Goal: Complete application form

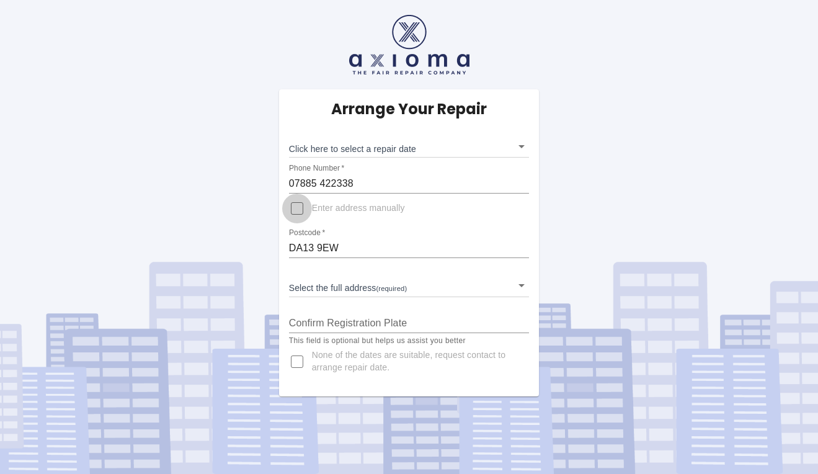
click at [299, 208] on input "Enter address manually" at bounding box center [297, 208] width 30 height 30
checkbox input "true"
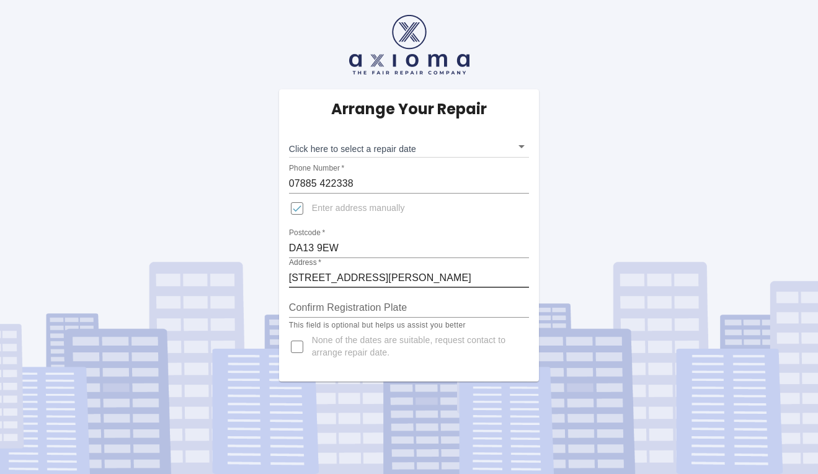
type input "8 Lyndhurst Way, Istead Rise, Gravesend, Kent"
click at [414, 306] on input "Confirm Registration Plate" at bounding box center [409, 308] width 241 height 20
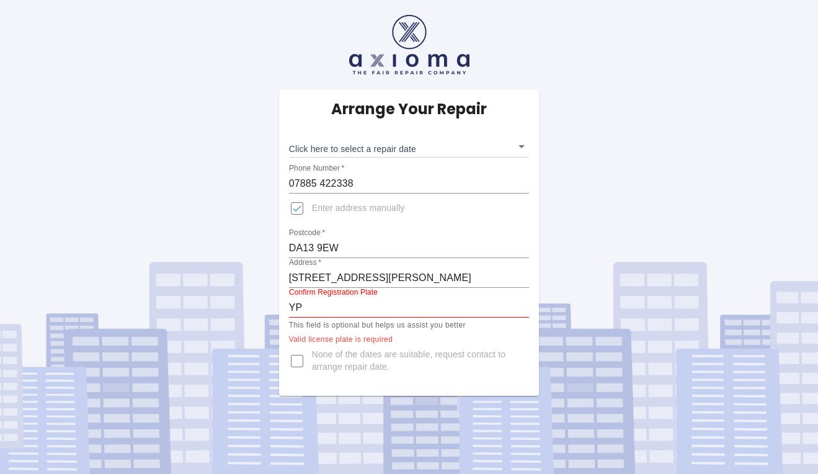
click at [516, 332] on div "Arrange Your Repair Click here to select a repair date ​ Phone Number   * 07885…" at bounding box center [409, 242] width 260 height 306
click at [304, 308] on input "YP" at bounding box center [409, 308] width 241 height 20
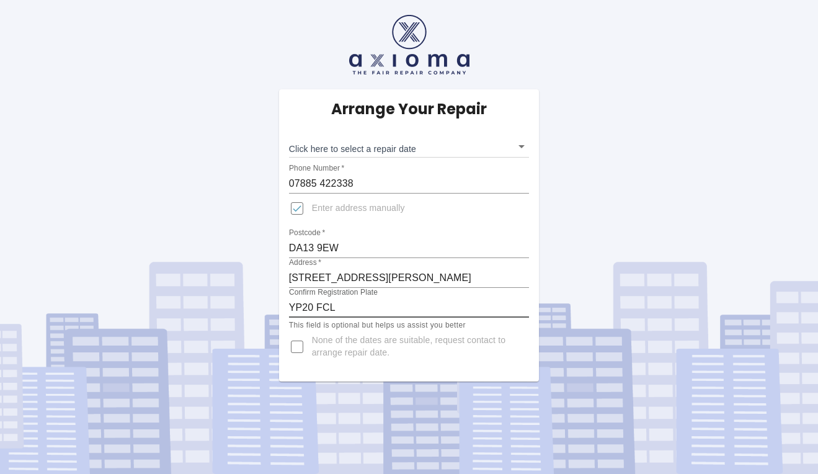
type input "YP20 FCL"
click at [298, 346] on input "None of the dates are suitable, request contact to arrange repair date." at bounding box center [297, 347] width 30 height 30
checkbox input "true"
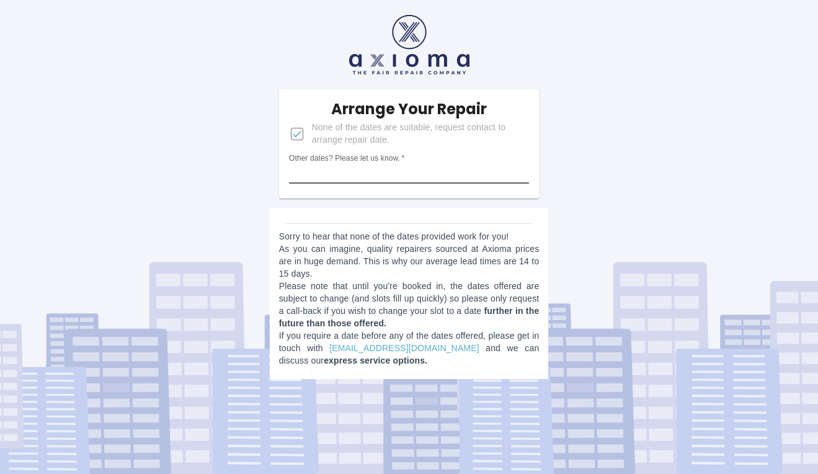
click at [451, 174] on input "Other dates? Please let us know.   *" at bounding box center [409, 174] width 241 height 20
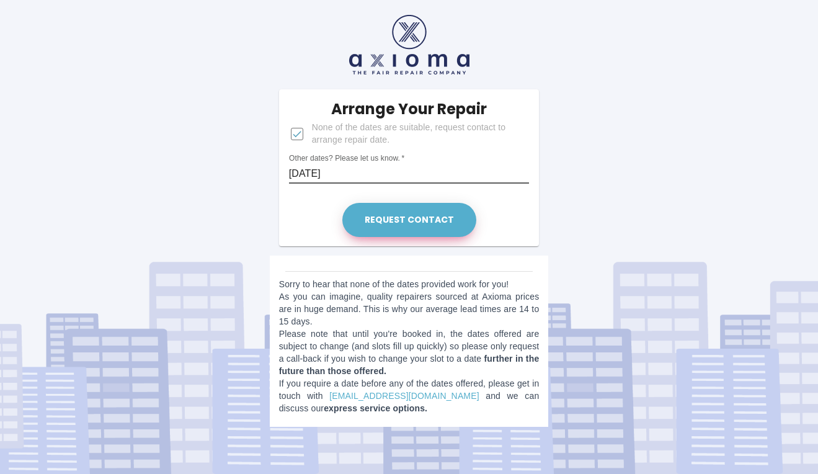
type input "22nd September"
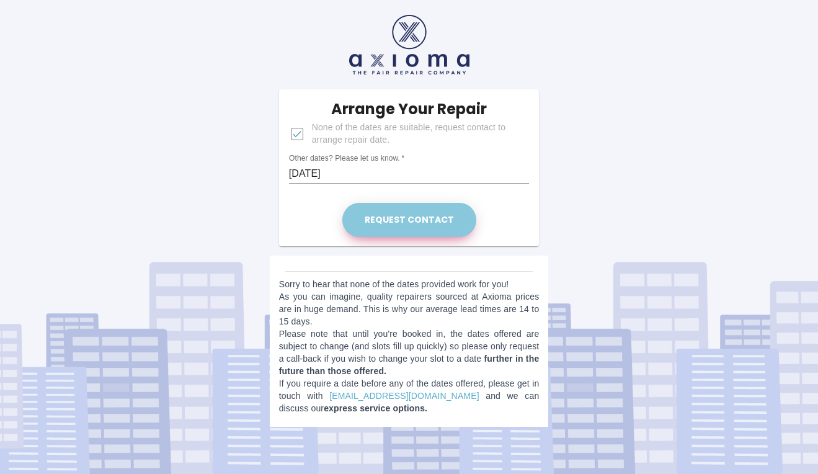
click at [446, 218] on button "Request contact" at bounding box center [409, 220] width 134 height 34
